Goal: Task Accomplishment & Management: Manage account settings

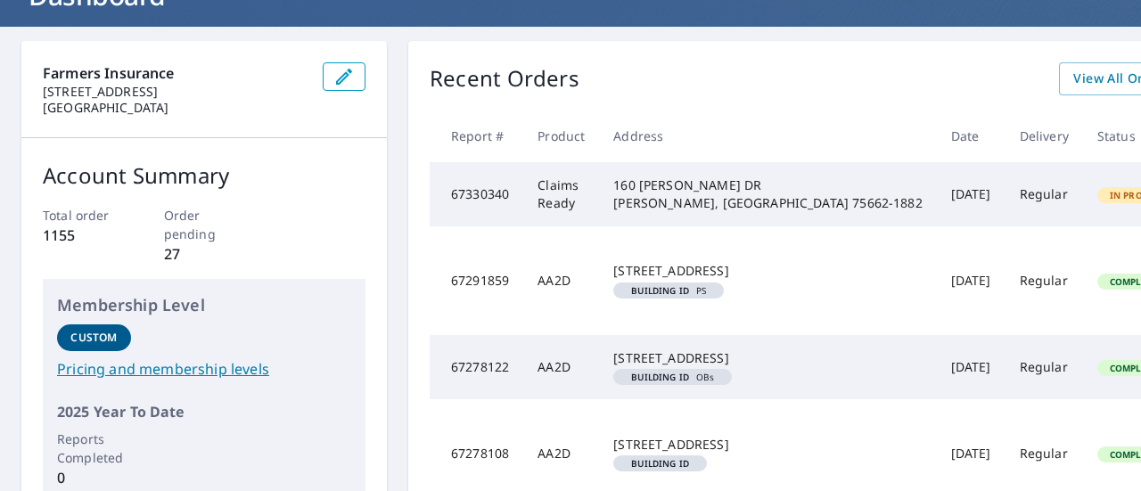
scroll to position [138, 63]
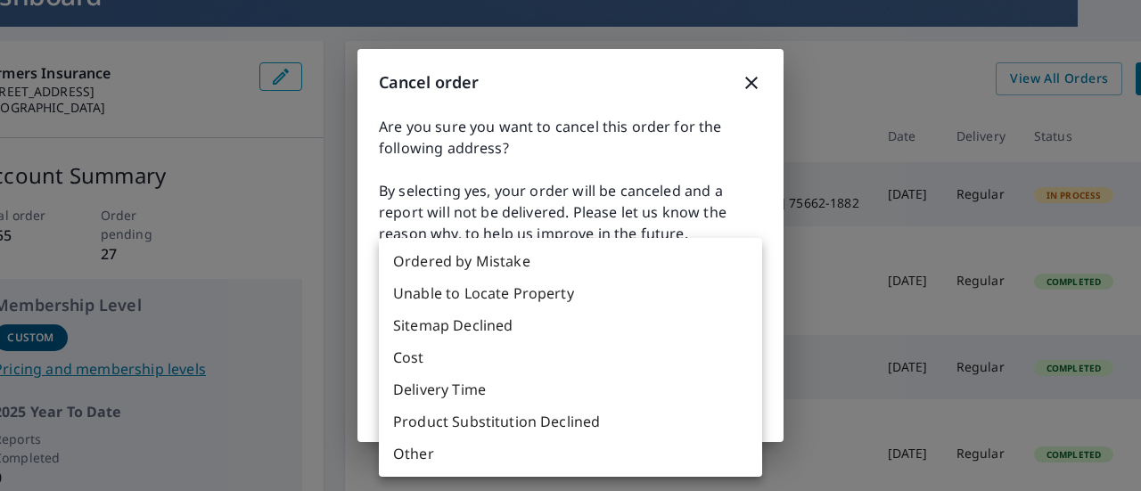
click at [517, 326] on body "TW TW Dashboard Order History Order TW Dashboard Farmers Insurance [STREET_ADDR…" at bounding box center [570, 245] width 1141 height 491
click at [483, 457] on li "Other" at bounding box center [570, 454] width 383 height 32
type input "36"
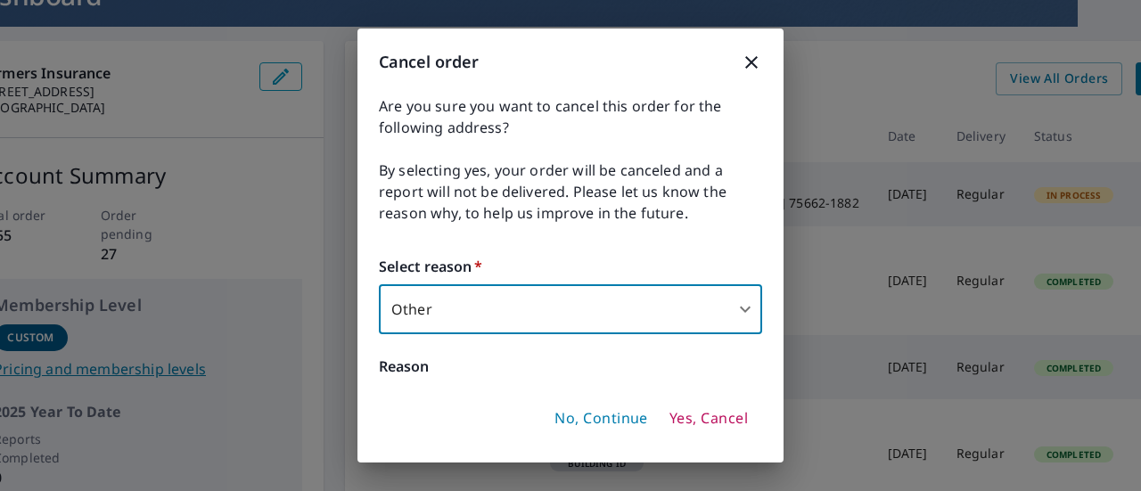
click at [480, 388] on div "Cancel order Are you sure you want to cancel this order for the following addre…" at bounding box center [570, 246] width 426 height 434
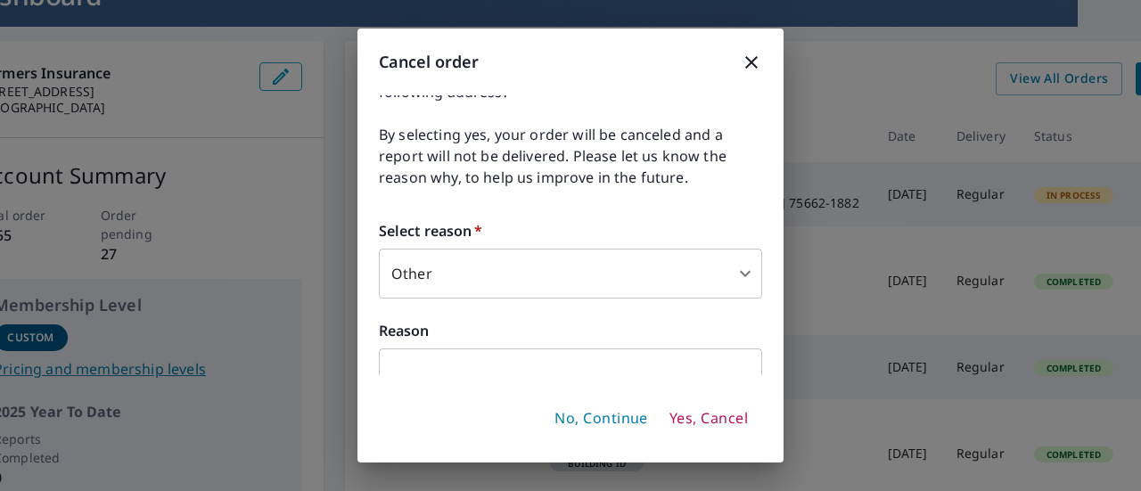
scroll to position [58, 0]
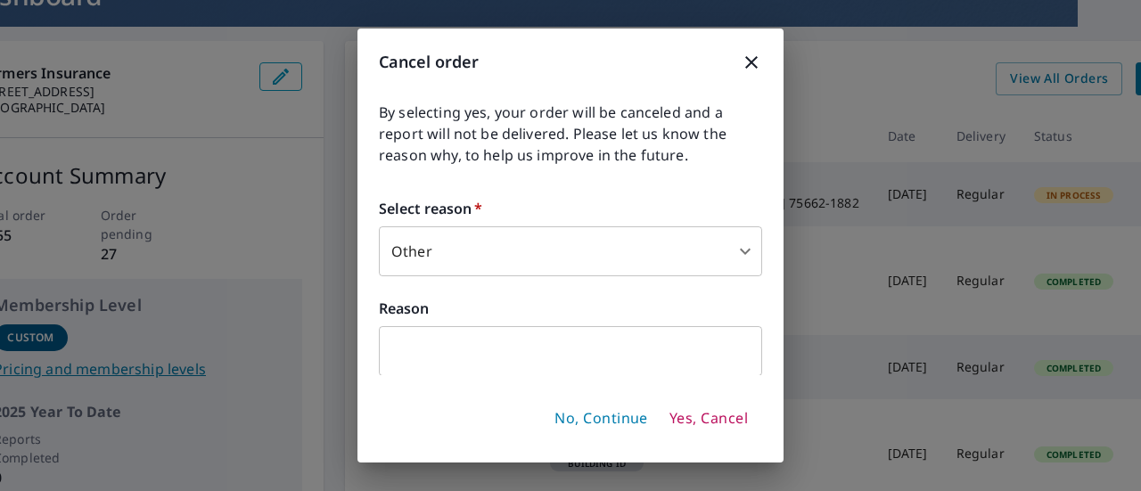
click at [561, 351] on input "text" at bounding box center [570, 351] width 383 height 50
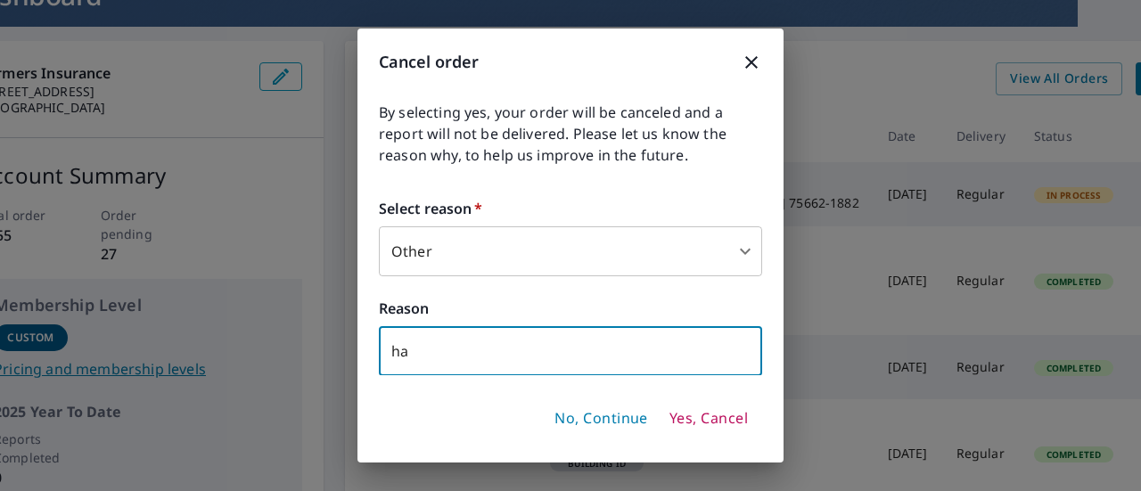
type input "h"
type input "measured by hand at inspection [DATE]"
click at [710, 423] on span "Yes, Cancel" at bounding box center [708, 419] width 78 height 20
